Goal: Task Accomplishment & Management: Manage account settings

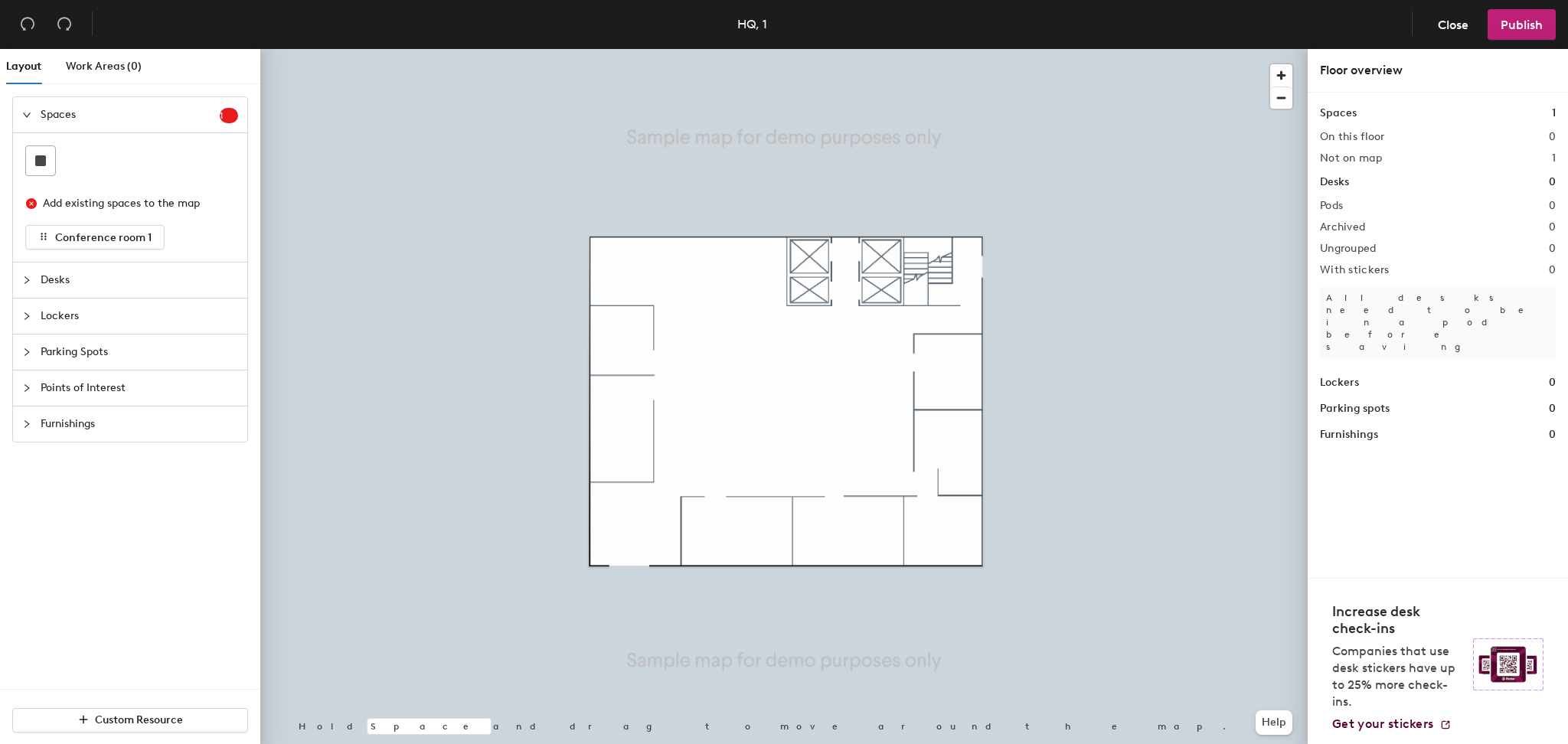
click at [78, 279] on span "Desks" at bounding box center [139, 281] width 197 height 36
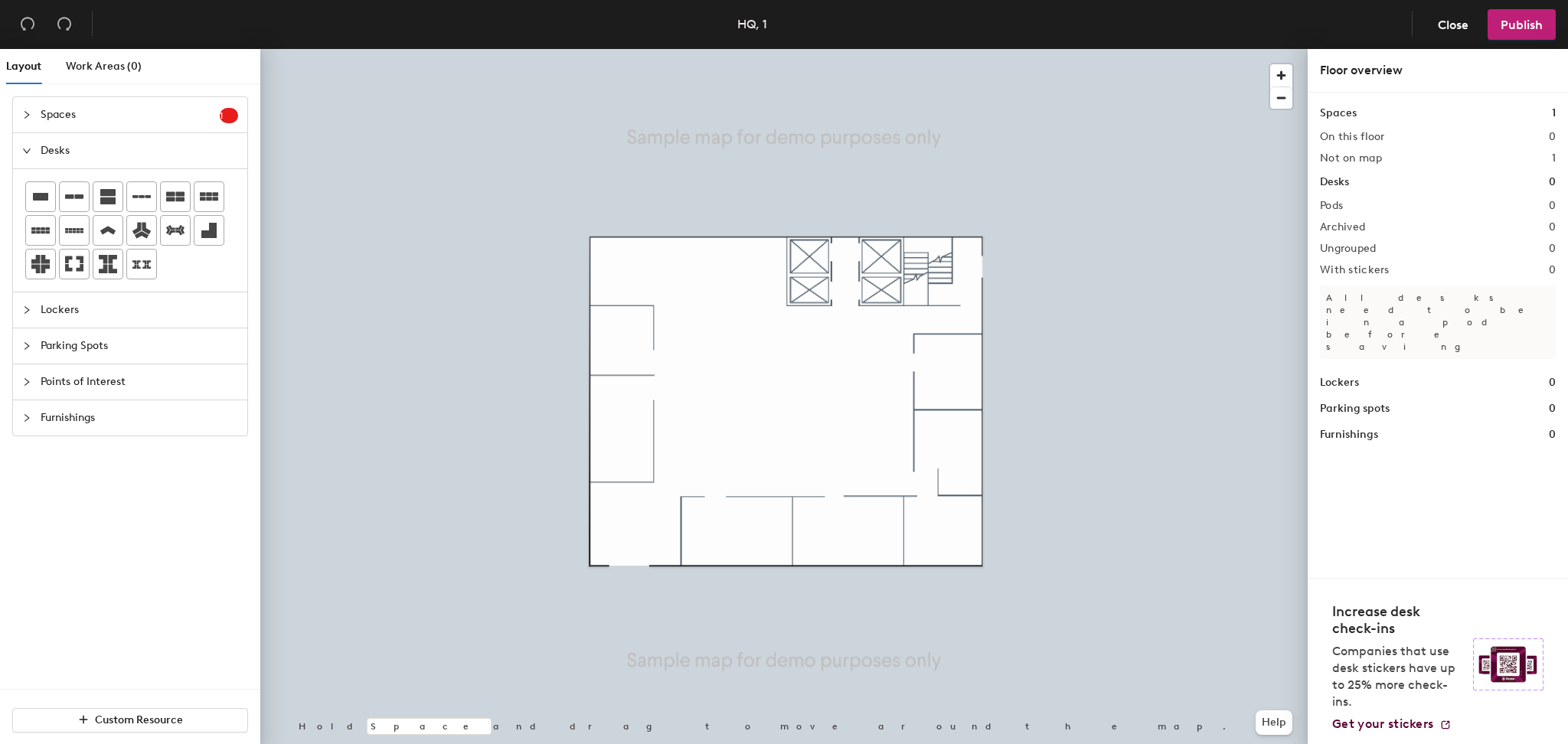
click at [750, 20] on div "HQ, 1" at bounding box center [752, 24] width 30 height 19
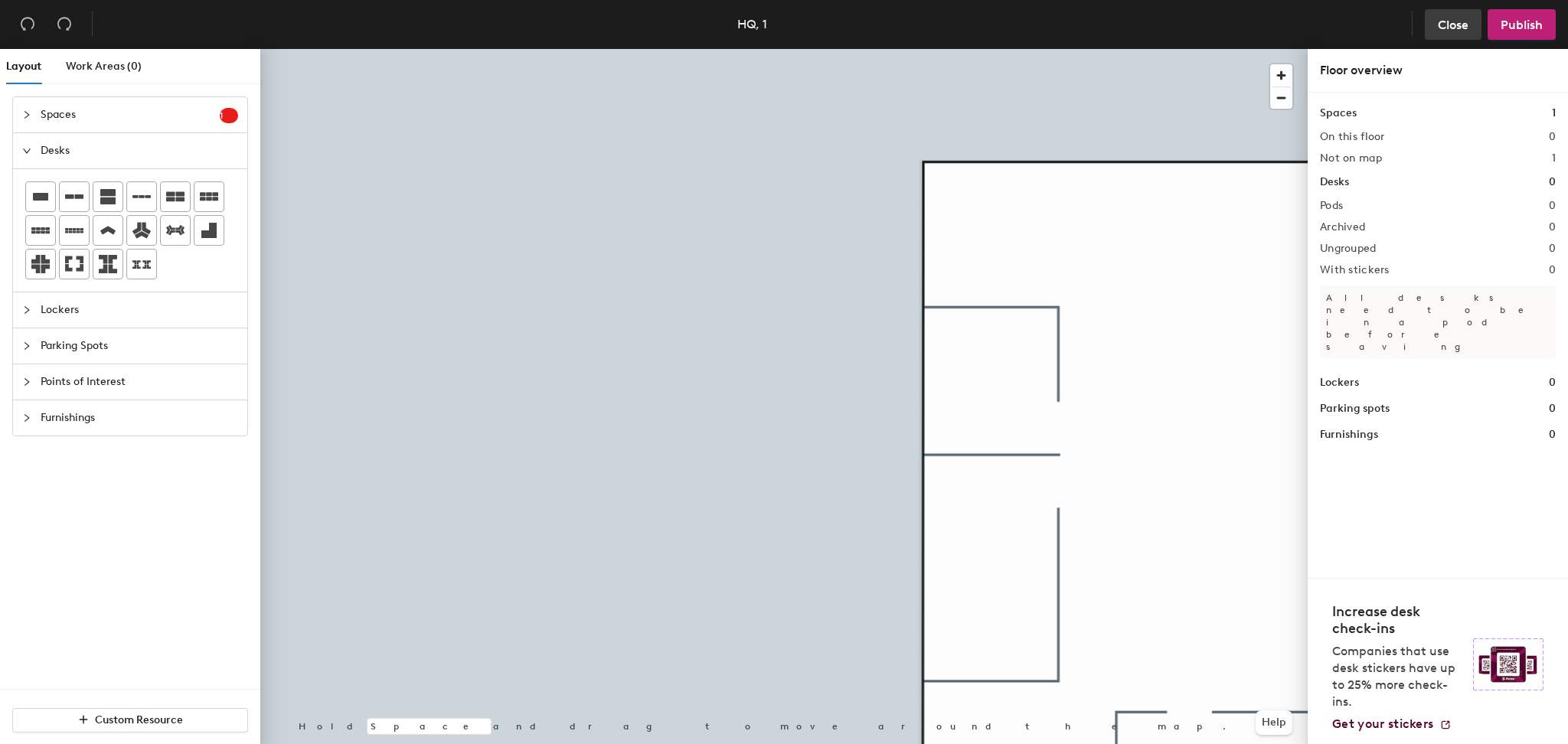
click at [1462, 25] on span "Close" at bounding box center [1453, 25] width 31 height 15
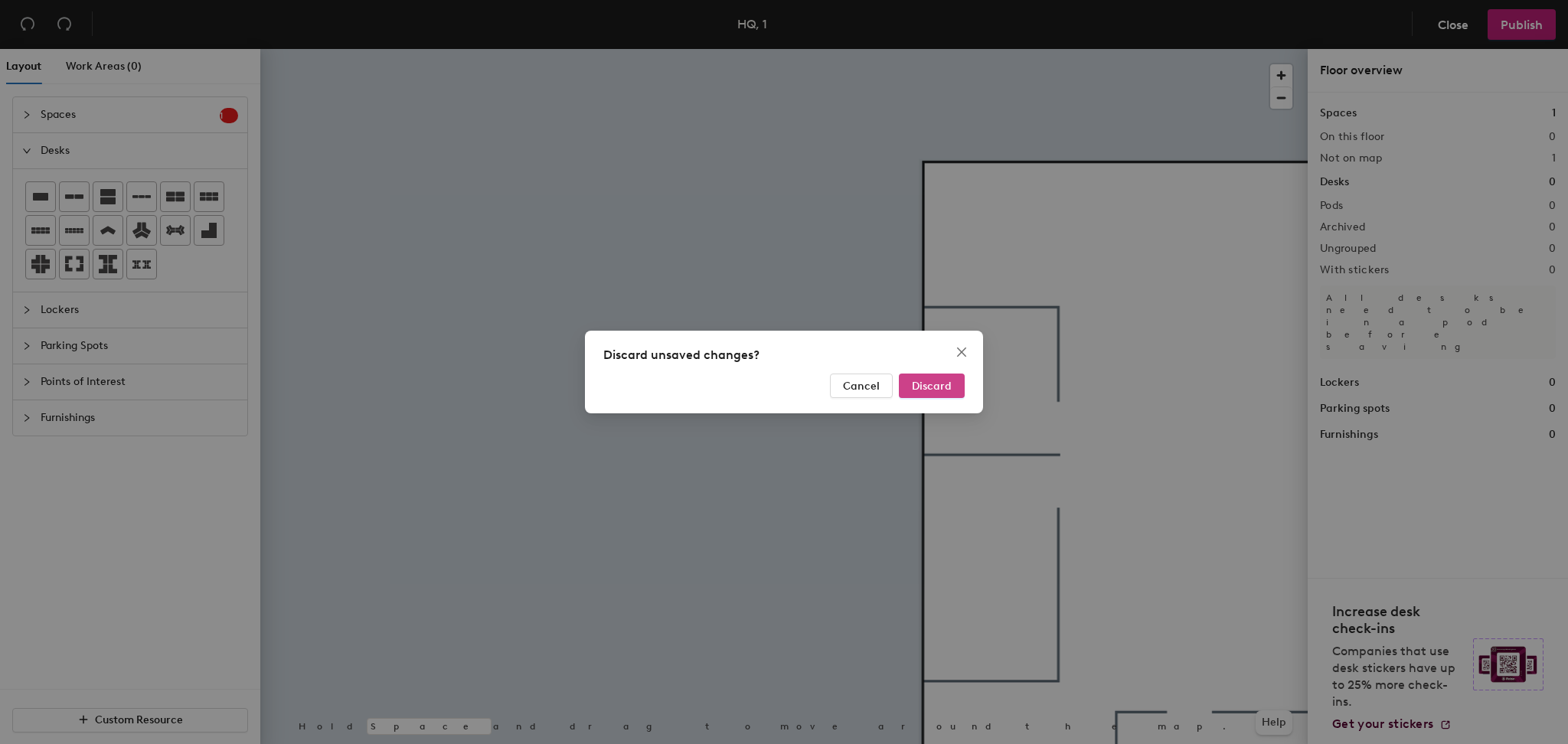
click at [935, 387] on span "Discard" at bounding box center [932, 387] width 40 height 13
click at [944, 387] on span "Discard" at bounding box center [932, 387] width 40 height 13
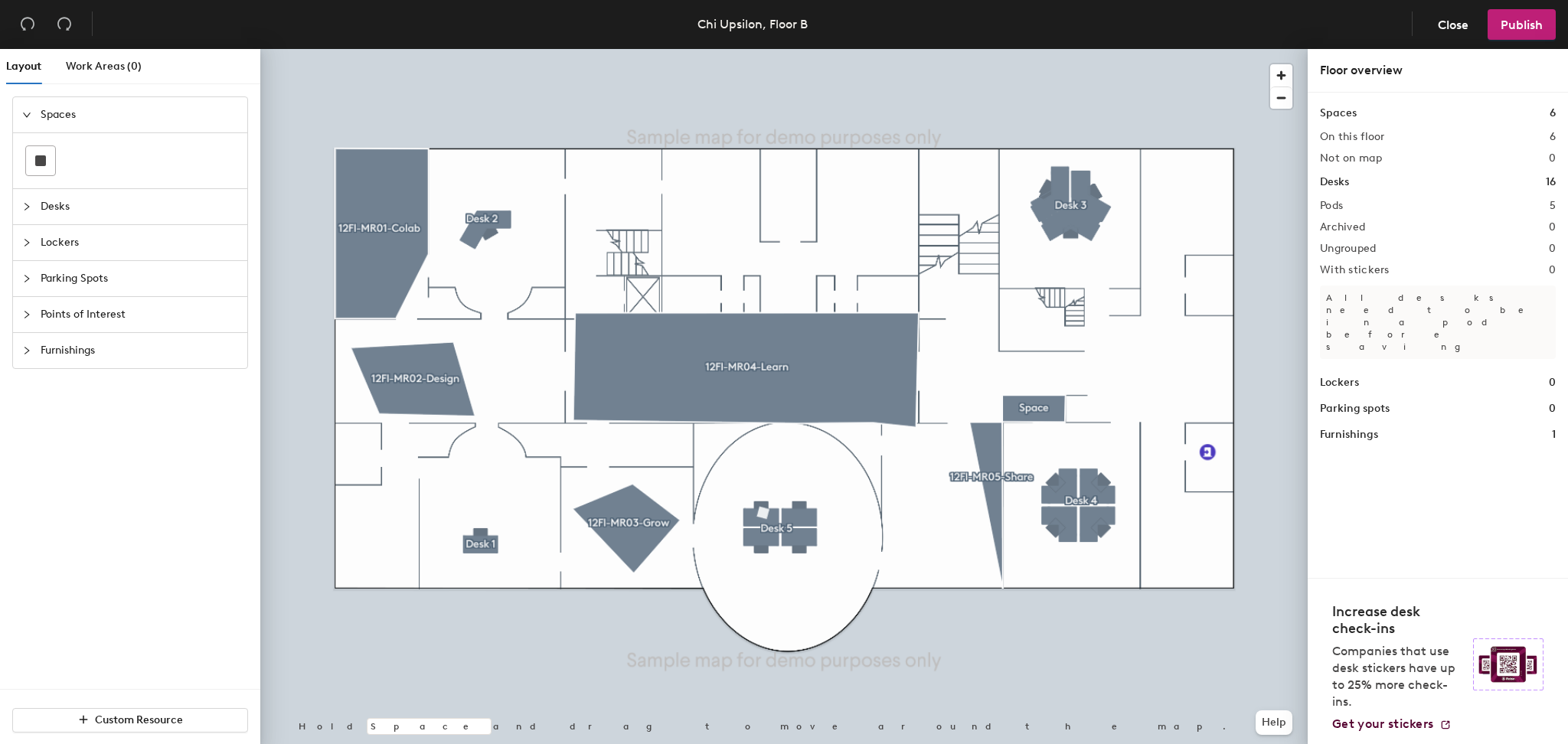
click at [59, 203] on span "Desks" at bounding box center [139, 207] width 197 height 36
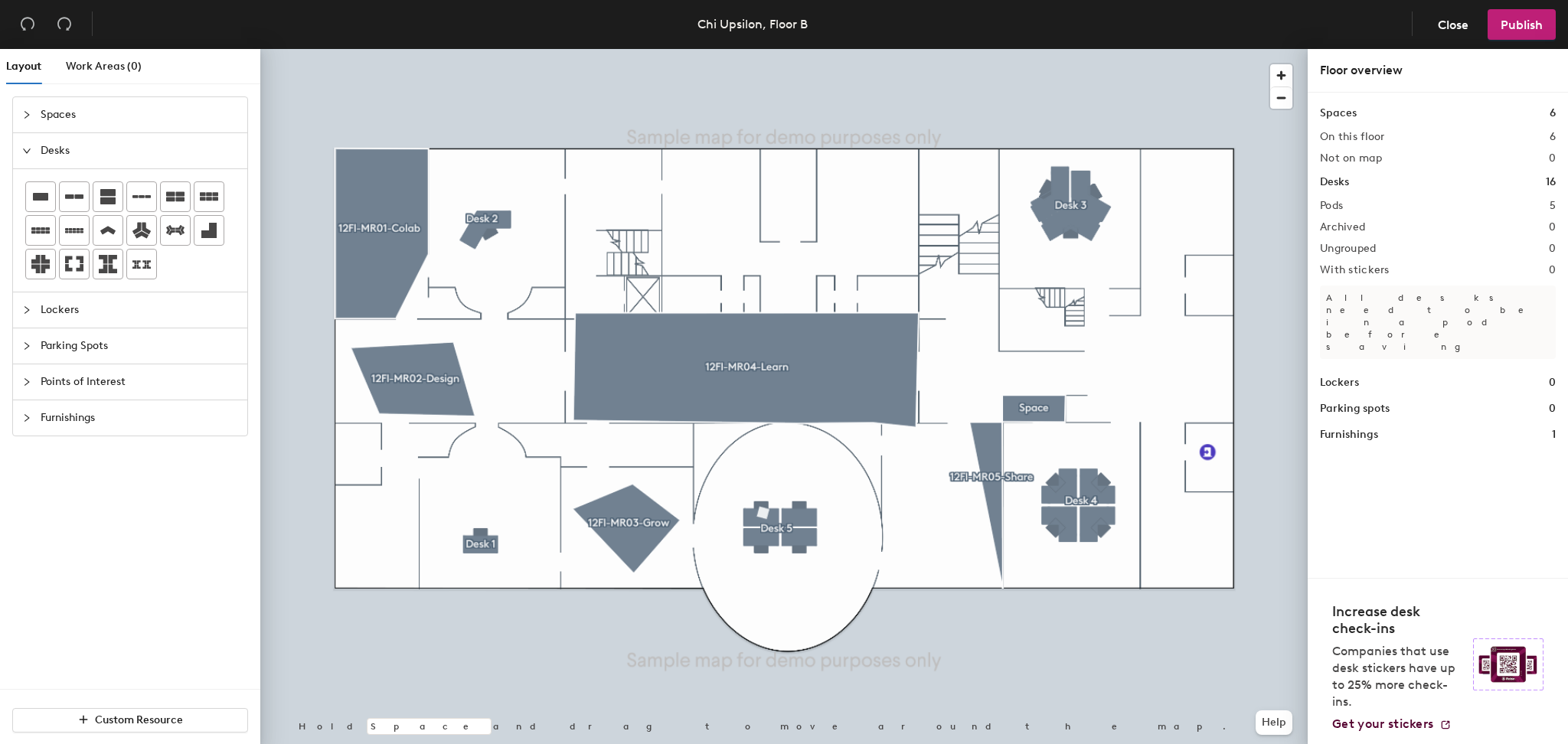
click at [32, 154] on div at bounding box center [31, 150] width 19 height 17
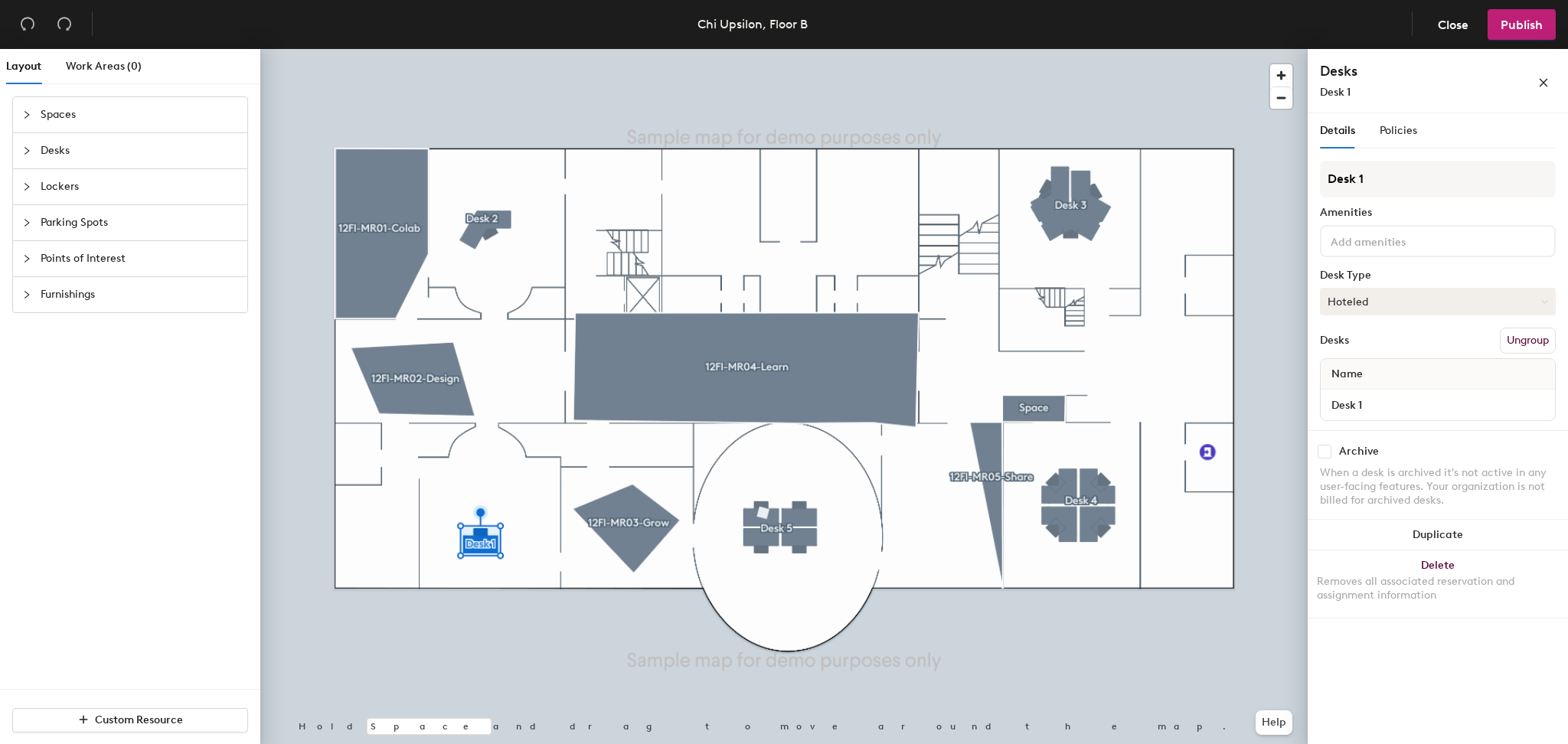
click at [1398, 294] on button "Hoteled" at bounding box center [1438, 302] width 236 height 27
click at [1411, 296] on button "Hoteled" at bounding box center [1438, 302] width 236 height 27
click at [1367, 288] on button "Hoteled" at bounding box center [1438, 302] width 236 height 27
click at [1388, 297] on button "Hoteled" at bounding box center [1438, 302] width 236 height 27
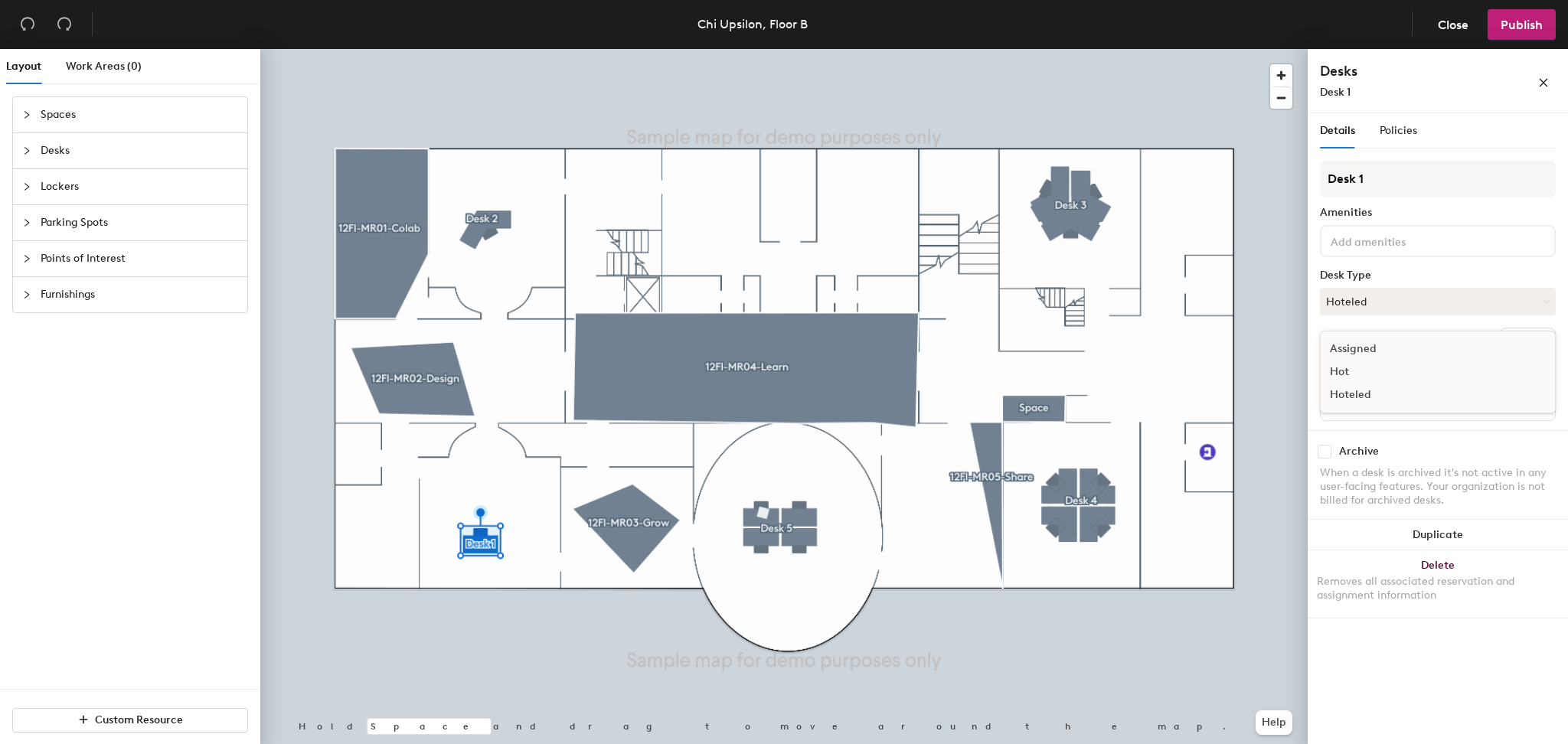
click at [1348, 367] on div "Hot" at bounding box center [1397, 372] width 153 height 23
